Goal: Information Seeking & Learning: Understand process/instructions

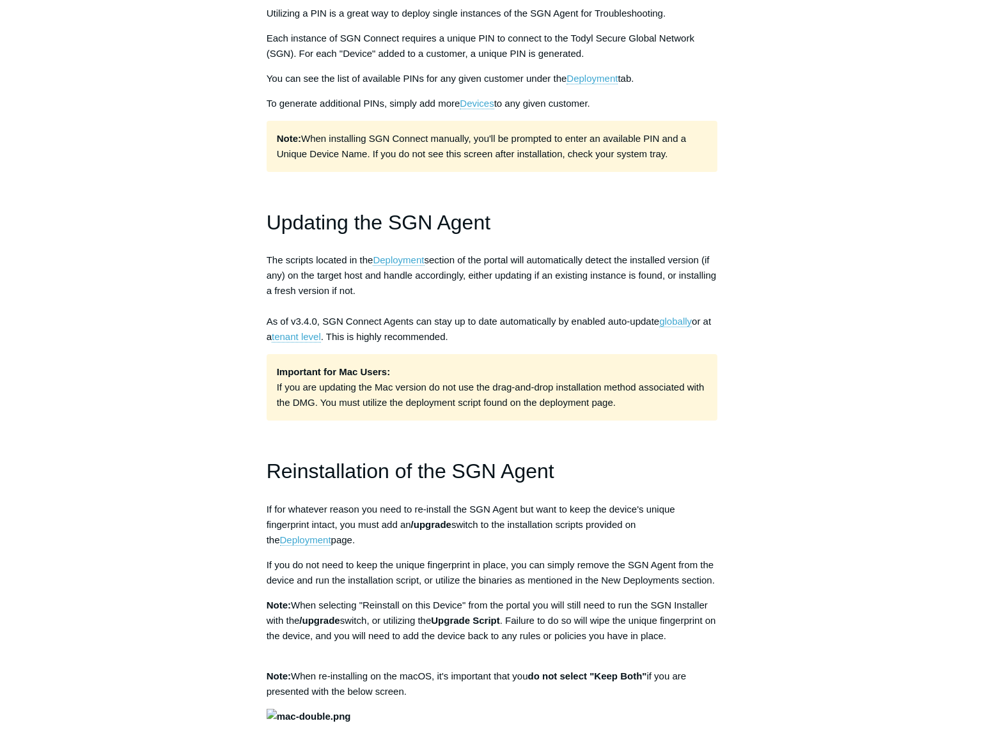
scroll to position [1593, 0]
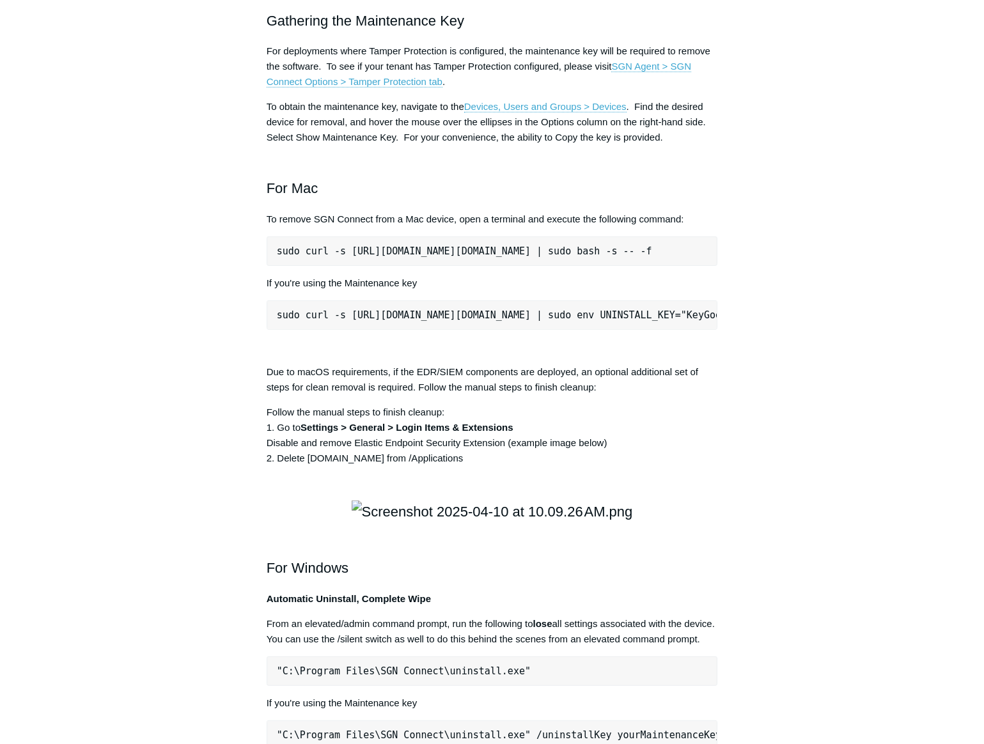
drag, startPoint x: 605, startPoint y: 435, endPoint x: 254, endPoint y: 447, distance: 350.4
click at [254, 447] on article "Deployment, Updating, Uninstallation of the SGN Agent Follow Not yet followed b…" at bounding box center [492, 318] width 490 height 3592
copy pre "sudo curl -s [URL][DOMAIN_NAME][DOMAIN_NAME] | sudo bash -s -- -f"
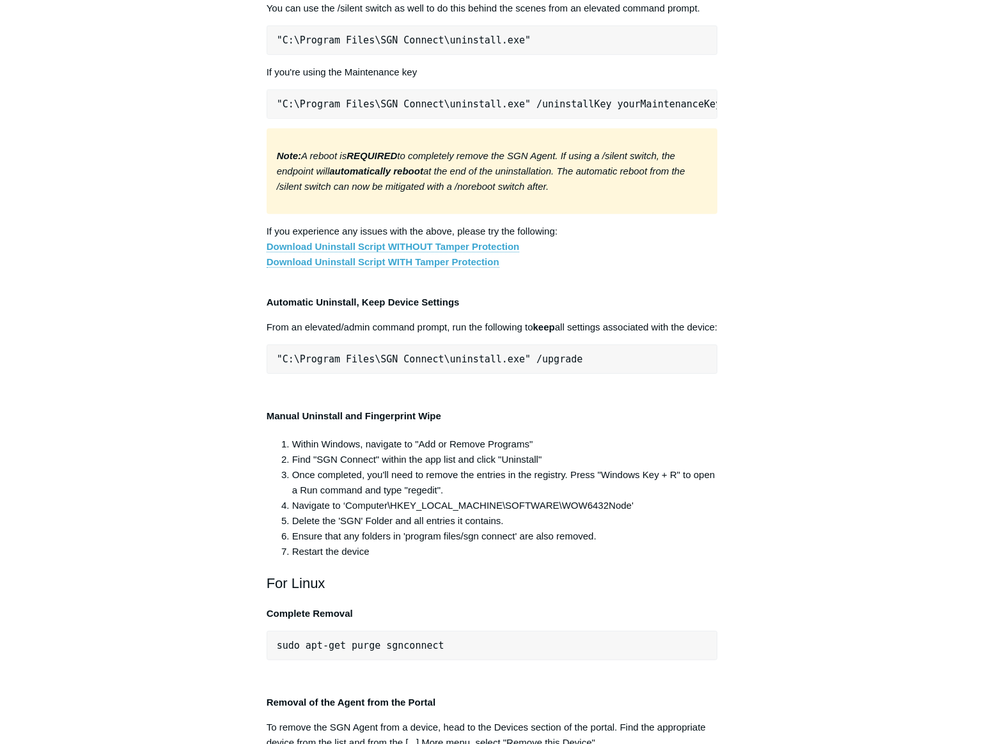
scroll to position [2349, 0]
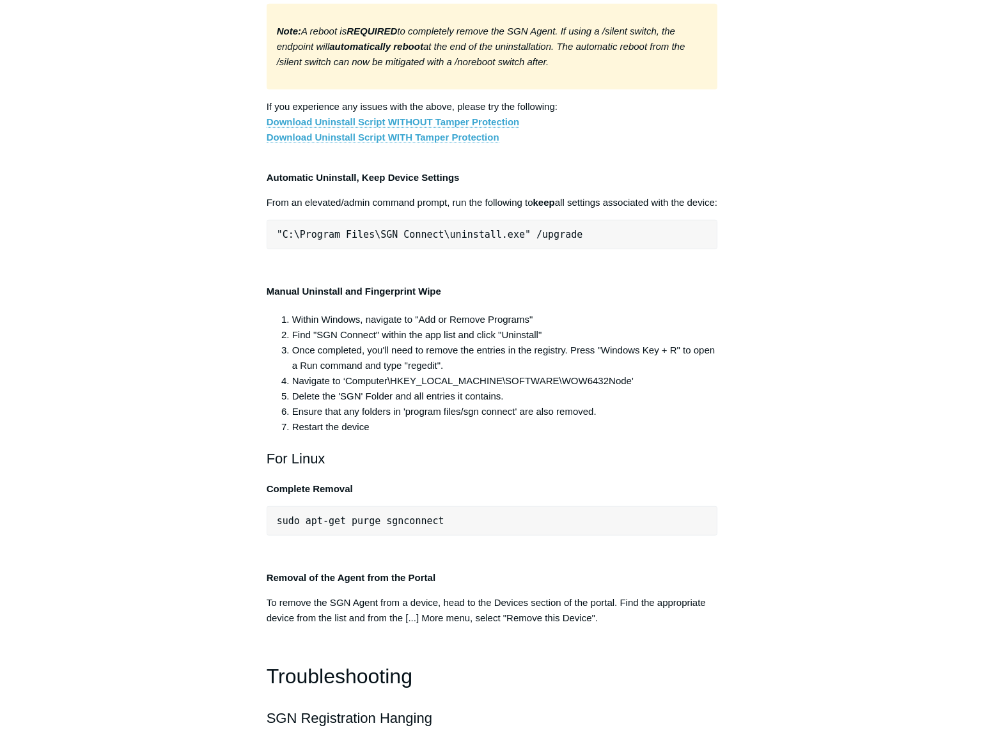
drag, startPoint x: 511, startPoint y: 402, endPoint x: 248, endPoint y: 397, distance: 263.4
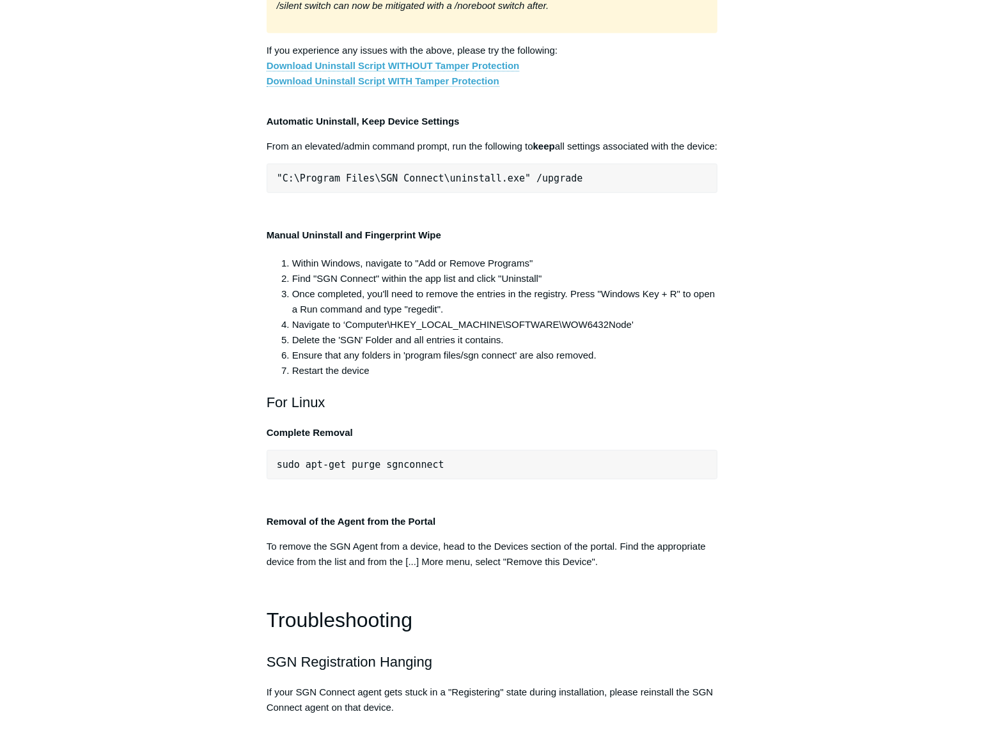
scroll to position [2582, 0]
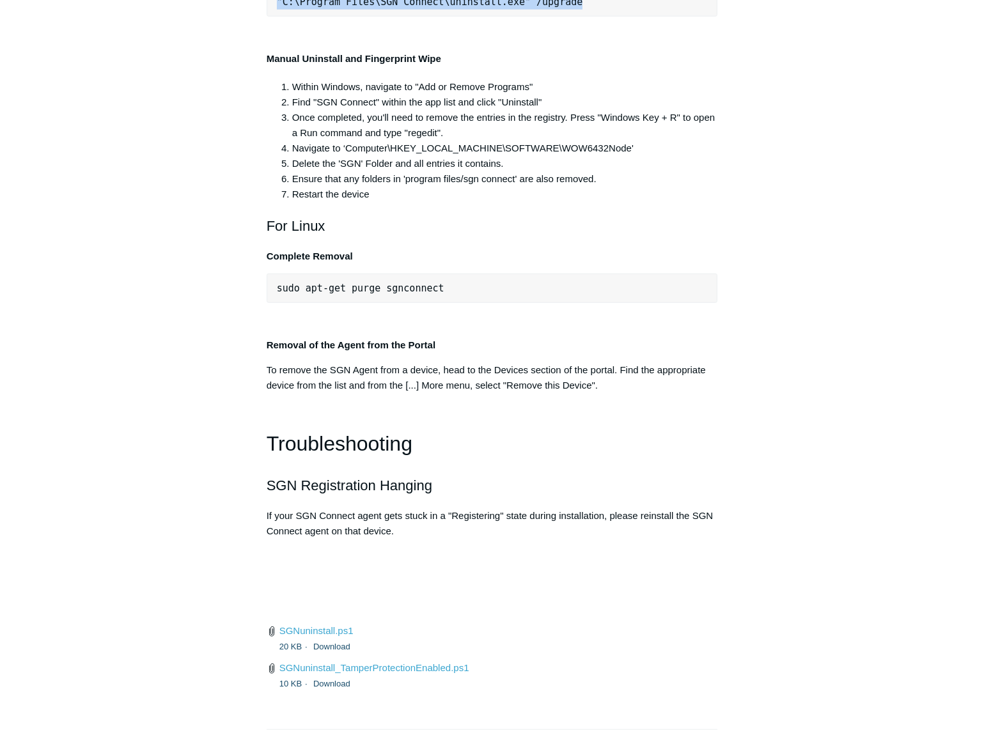
drag, startPoint x: 591, startPoint y: 508, endPoint x: 267, endPoint y: 509, distance: 324.7
click at [267, 17] on pre ""C:\Program Files\SGN Connect\uninstall.exe" /upgrade" at bounding box center [492, 1] width 451 height 29
copy span ""C:\Program Files\SGN Connect\uninstall.exe" /upgrade"
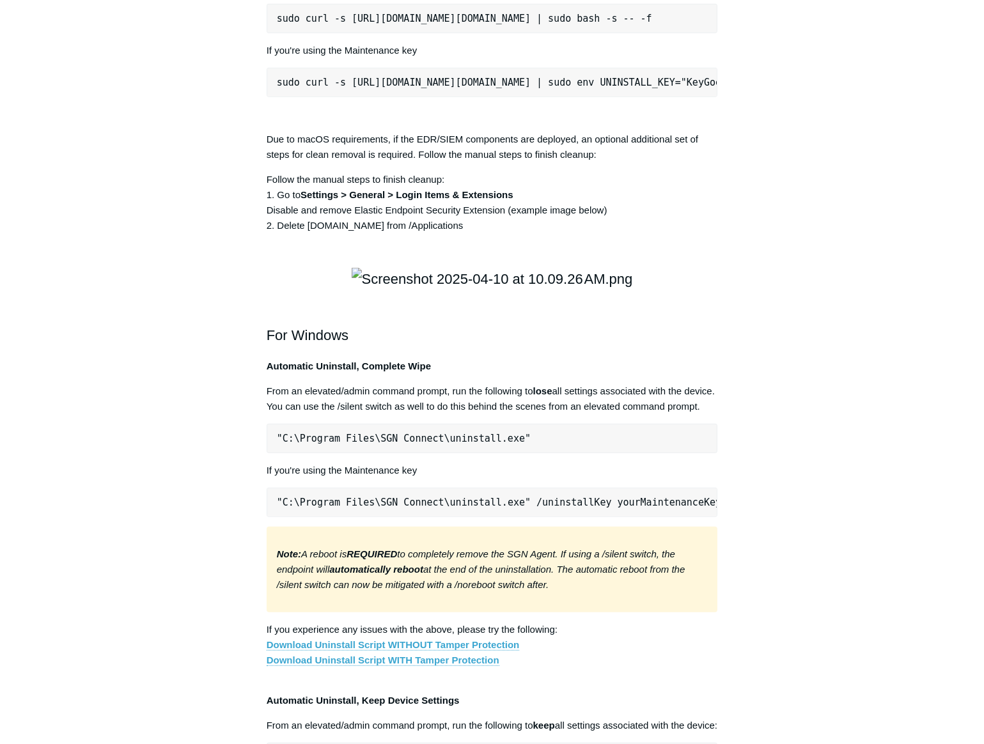
scroll to position [1884, 0]
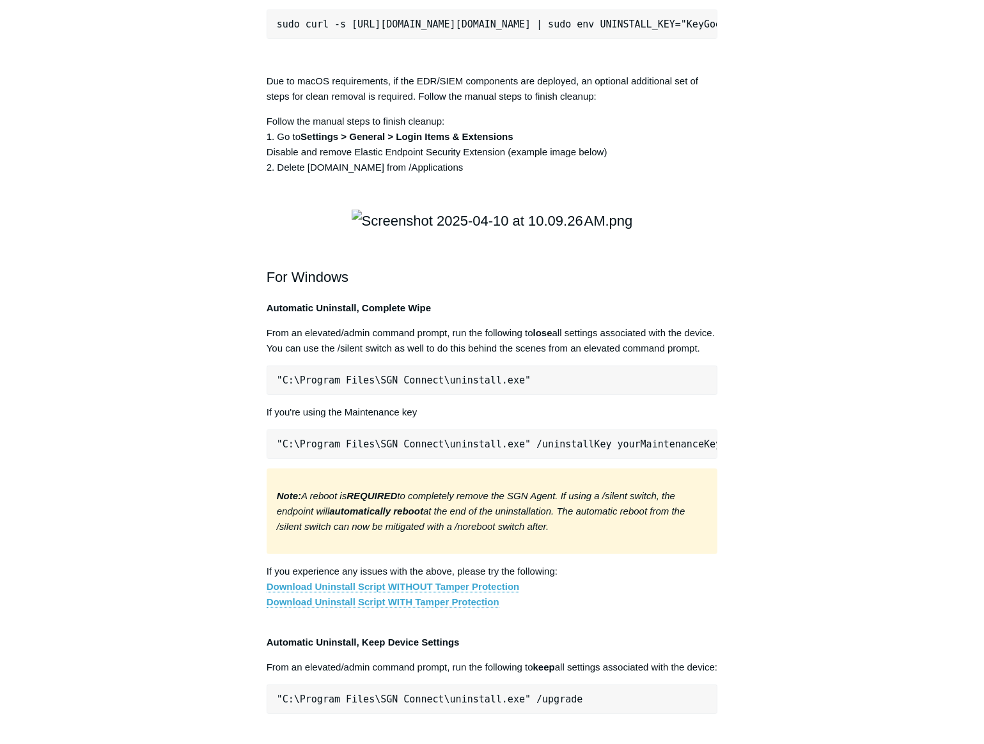
click at [835, 344] on div "Articles in this section Installation Procedure for macOS 15 (Sequoia) Check to…" at bounding box center [491, 27] width 741 height 3592
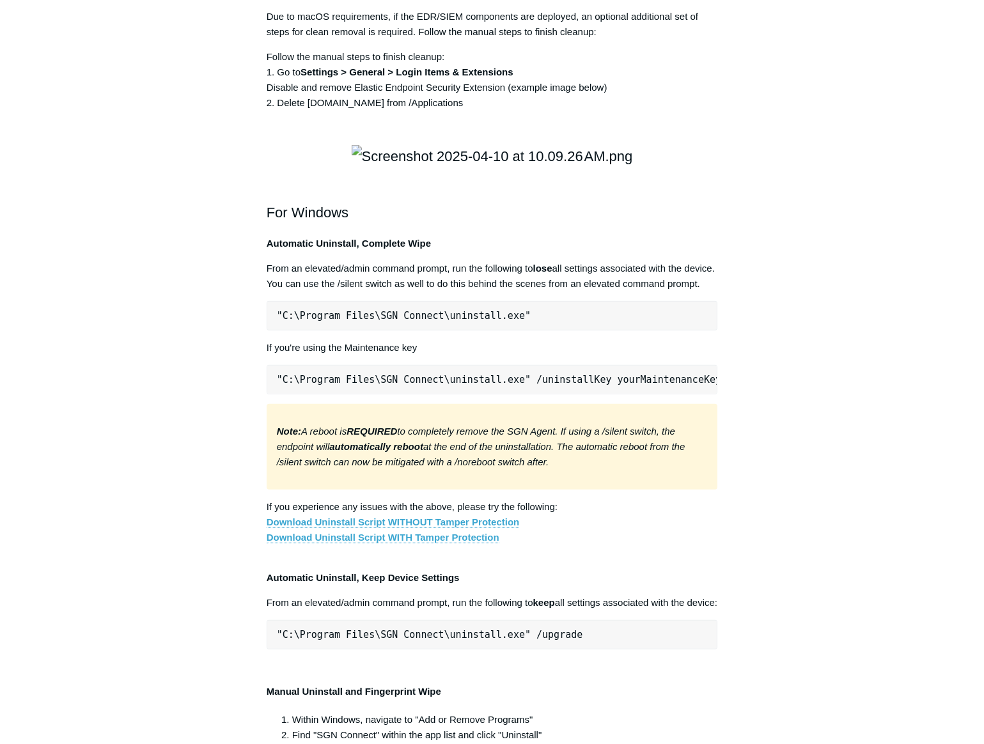
scroll to position [1942, 0]
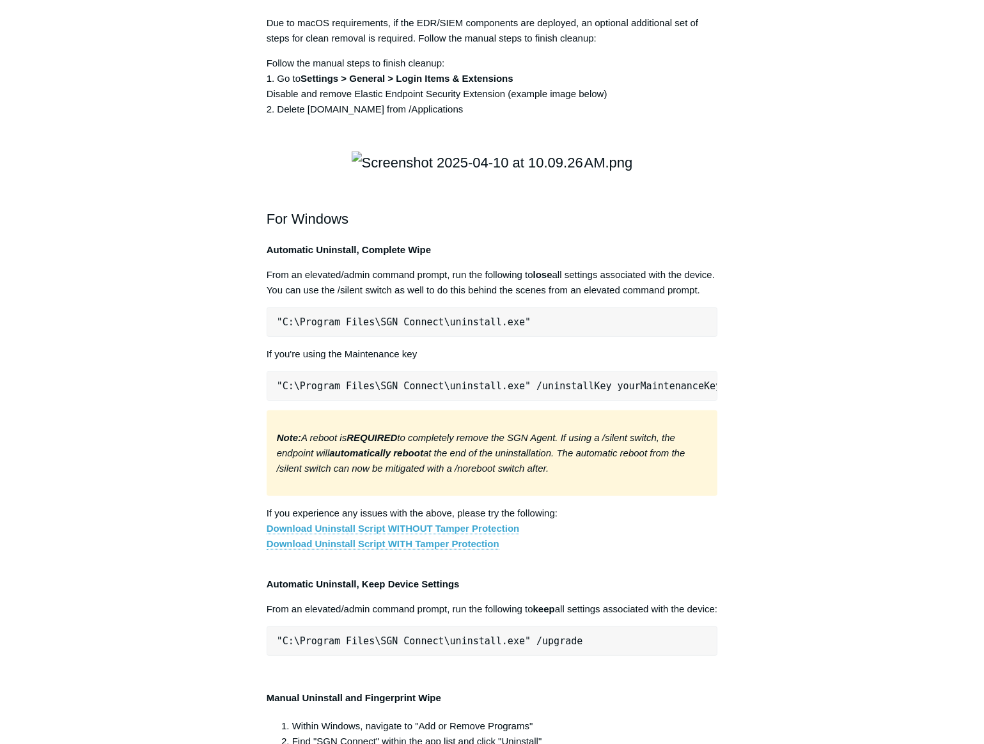
drag, startPoint x: 685, startPoint y: 84, endPoint x: 271, endPoint y: 93, distance: 413.6
copy pre "sudo curl -s [URL][DOMAIN_NAME][DOMAIN_NAME] | sudo bash -s -- -f"
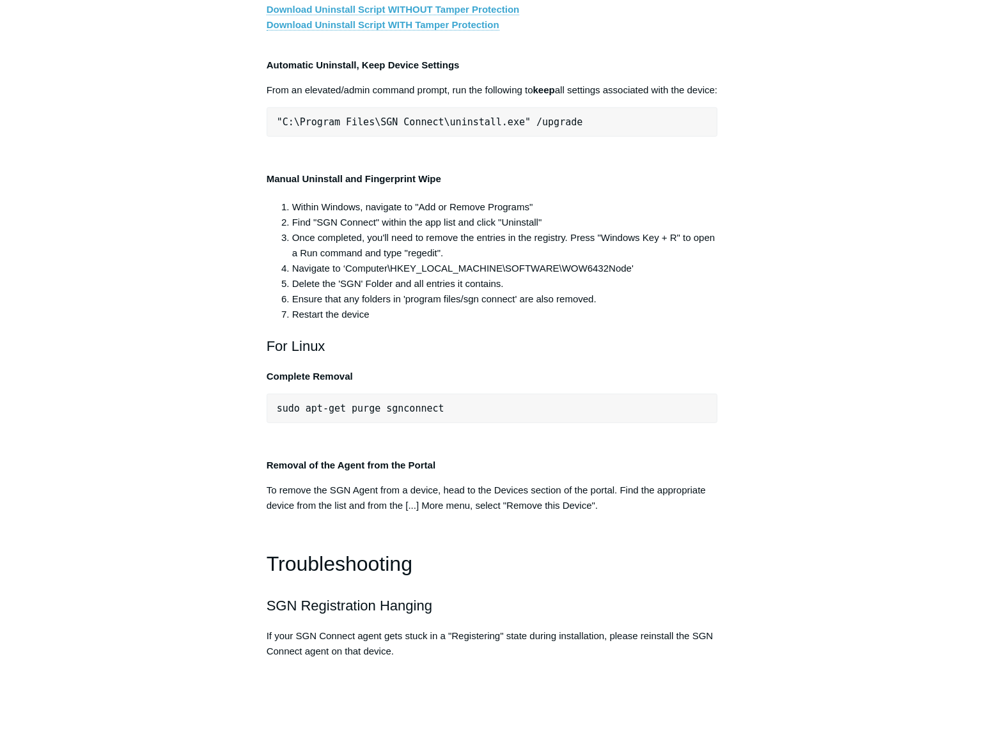
scroll to position [2465, 0]
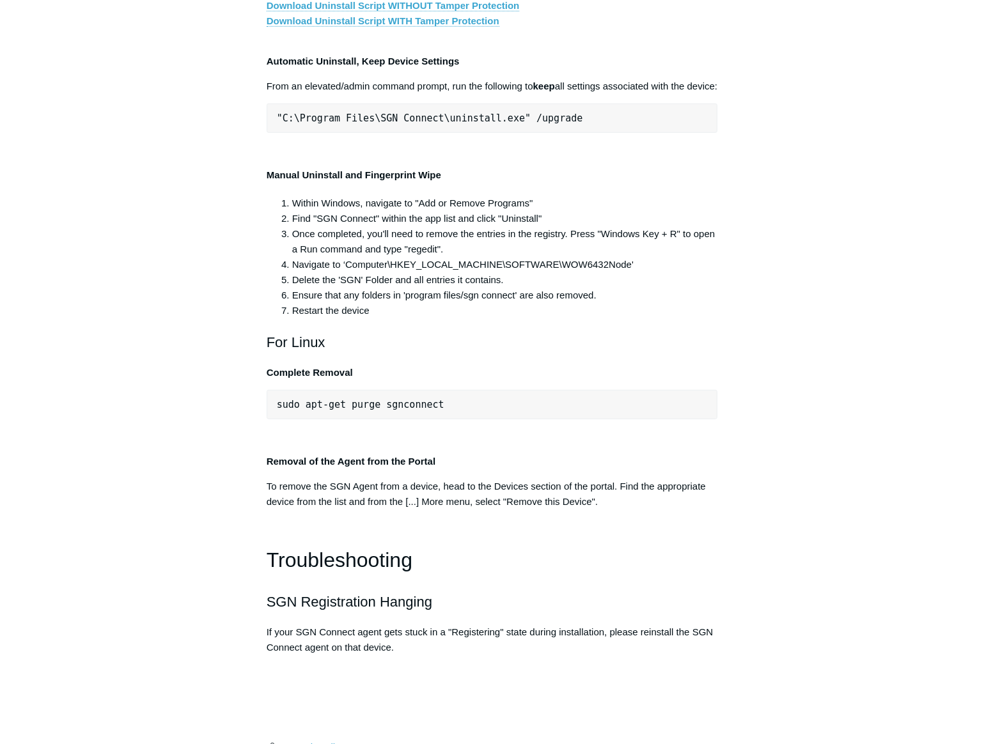
drag, startPoint x: 435, startPoint y: 291, endPoint x: 274, endPoint y: 283, distance: 160.6
copy span ""C:\Program Files\SGN Connect\uninstall.exe""
click at [449, 12] on link "Download Uninstall Script WITHOUT Tamper Protection" at bounding box center [393, 6] width 253 height 12
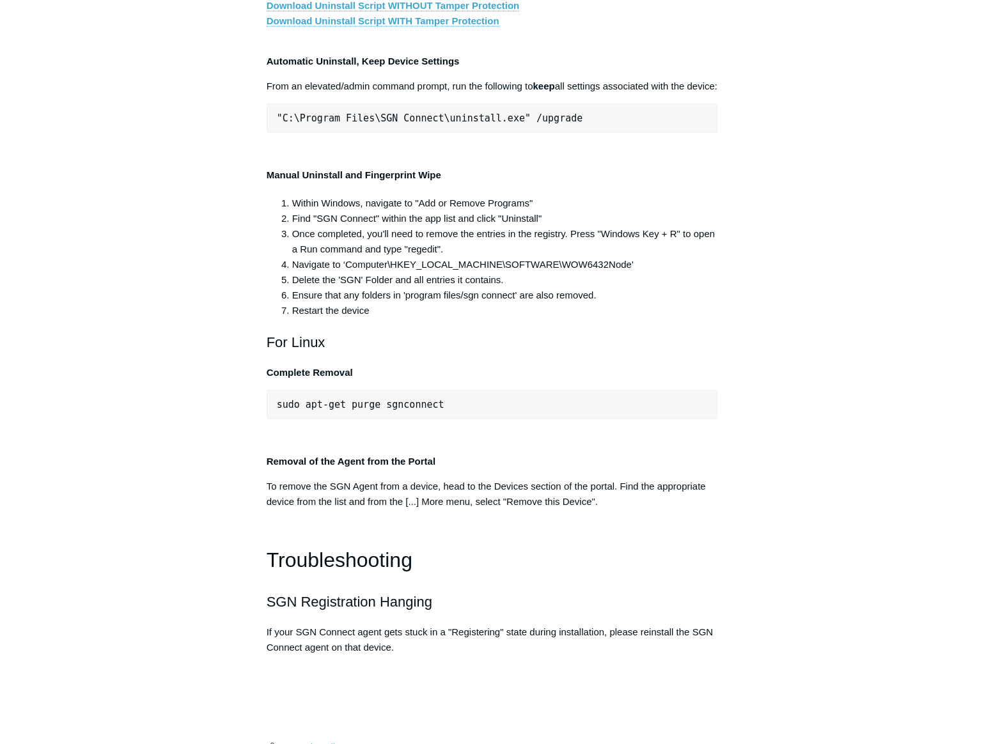
drag, startPoint x: 532, startPoint y: 293, endPoint x: 276, endPoint y: 297, distance: 255.7
copy span ""C:\Program Files\SGN Connect\uninstall.exe""
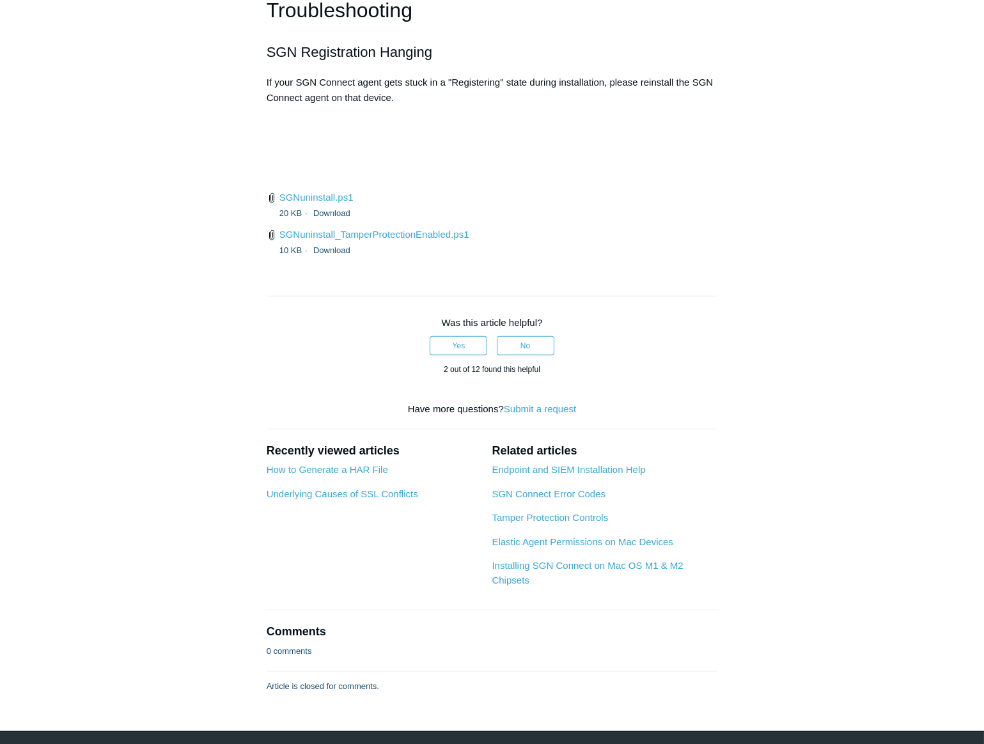
scroll to position [3163, 0]
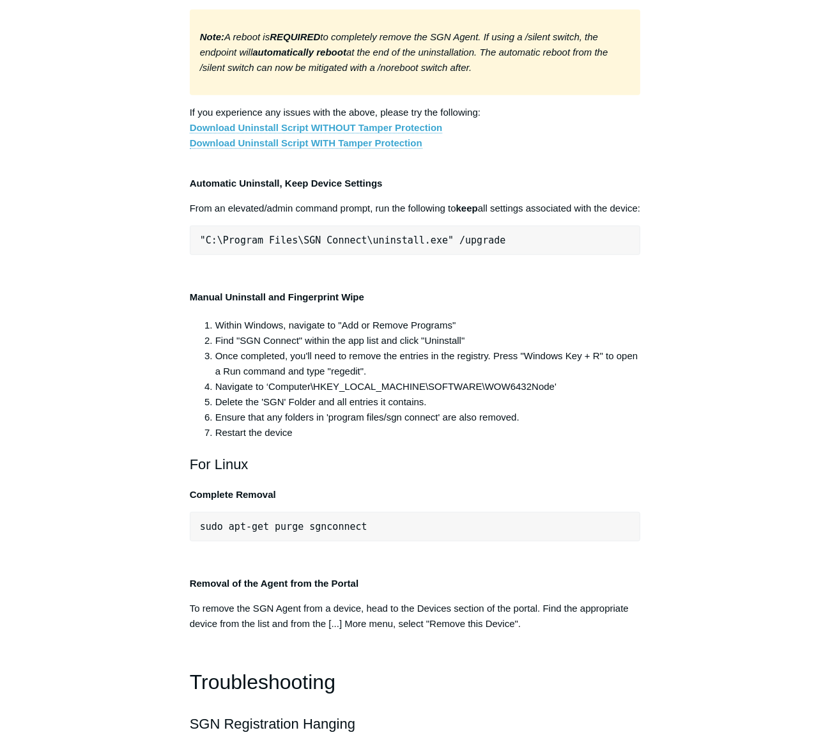
scroll to position [2338, 0]
